Goal: Find specific page/section: Find specific page/section

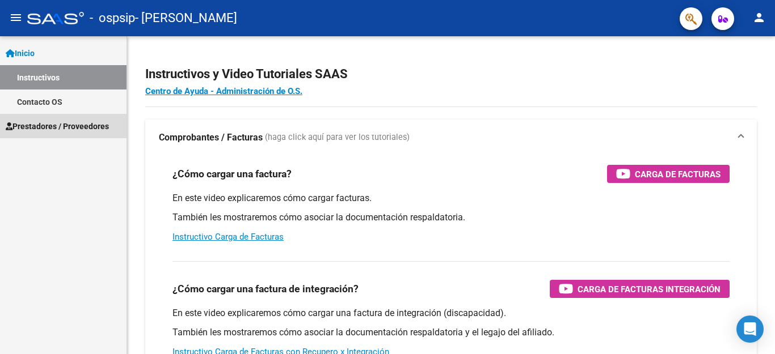
click at [43, 129] on span "Prestadores / Proveedores" at bounding box center [57, 126] width 103 height 12
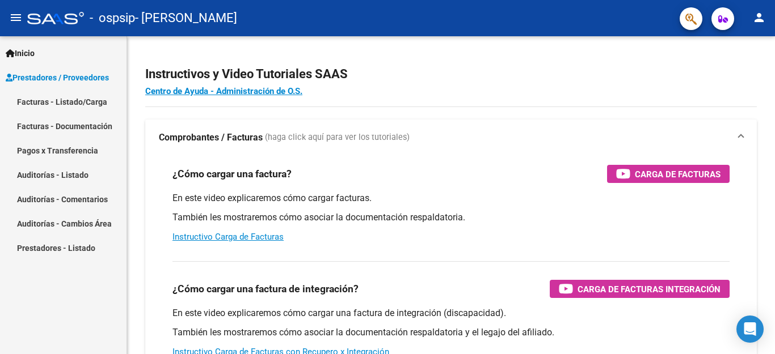
click at [6, 22] on button "menu" at bounding box center [16, 18] width 23 height 23
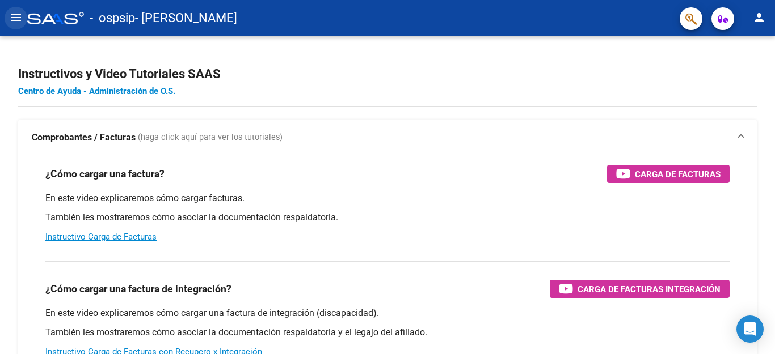
click at [6, 22] on button "menu" at bounding box center [16, 18] width 23 height 23
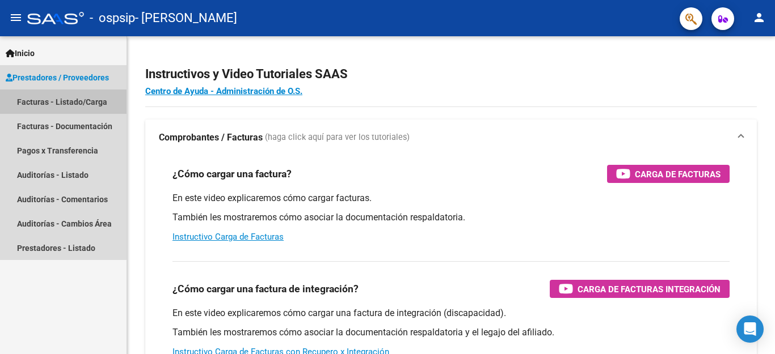
click at [52, 108] on link "Facturas - Listado/Carga" at bounding box center [63, 102] width 126 height 24
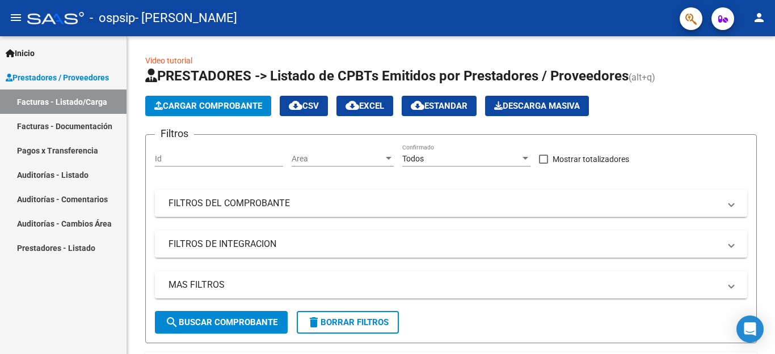
click at [768, 16] on button "person" at bounding box center [758, 18] width 23 height 23
click at [724, 23] on div at bounding box center [387, 177] width 775 height 354
click at [724, 23] on icon "button" at bounding box center [723, 19] width 10 height 9
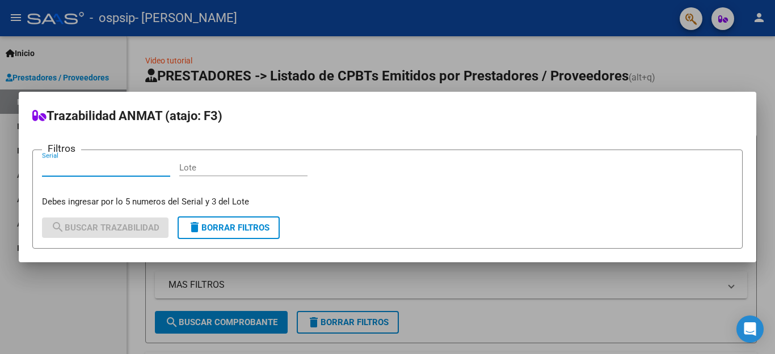
click at [610, 22] on div at bounding box center [387, 177] width 775 height 354
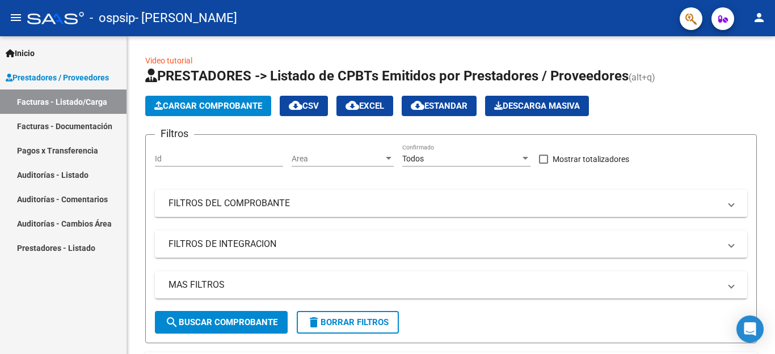
click at [12, 15] on mat-icon "menu" at bounding box center [16, 18] width 14 height 14
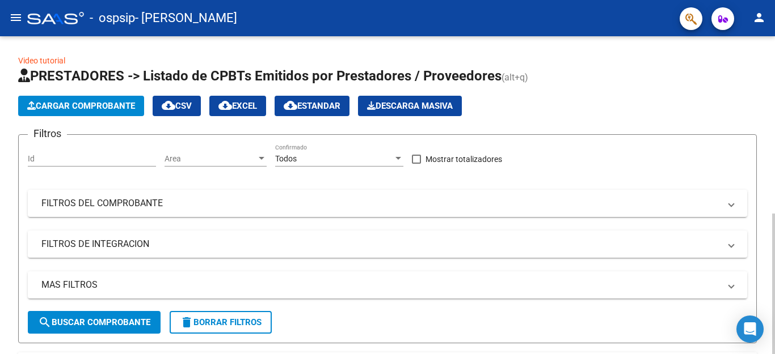
click at [298, 79] on span "PRESTADORES -> Listado de CPBTs Emitidos por Prestadores / Proveedores" at bounding box center [259, 76] width 483 height 16
